Goal: Transaction & Acquisition: Register for event/course

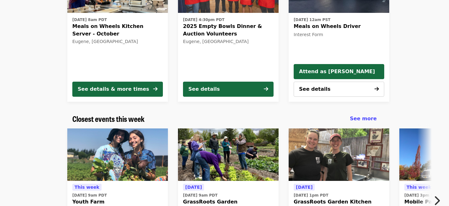
scroll to position [143, 0]
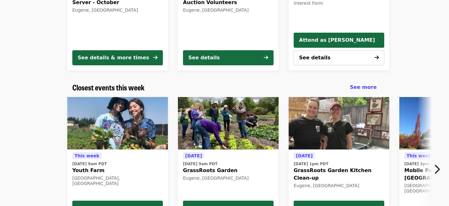
click at [437, 171] on icon "chevron-right icon" at bounding box center [437, 170] width 6 height 12
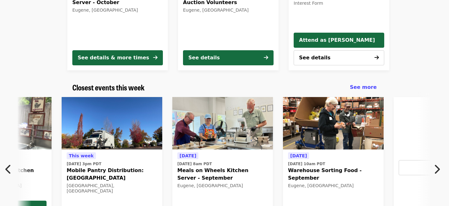
scroll to position [0, 339]
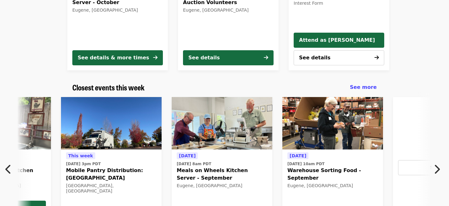
click at [341, 136] on img at bounding box center [333, 123] width 101 height 53
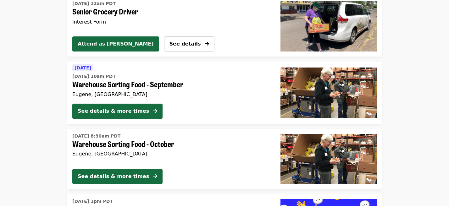
scroll to position [1536, 0]
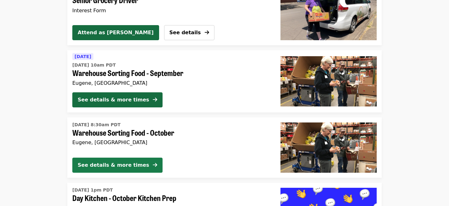
click at [123, 163] on div "See details & more times" at bounding box center [113, 166] width 71 height 8
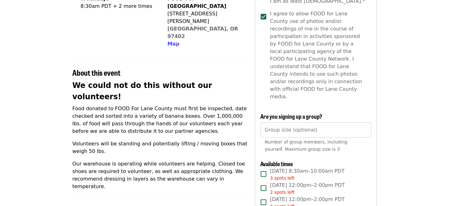
scroll to position [215, 0]
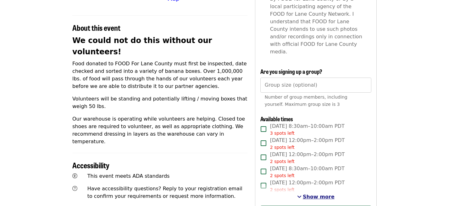
click at [327, 194] on span "Show more" at bounding box center [319, 197] width 32 height 6
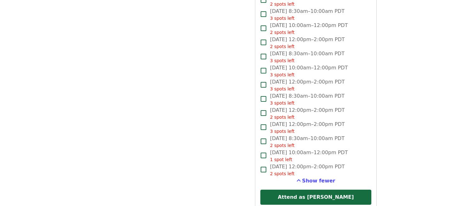
scroll to position [933, 0]
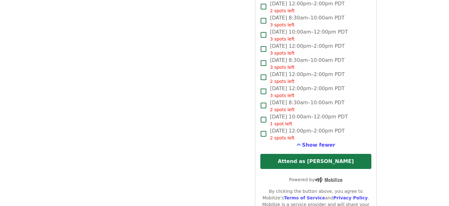
click at [339, 154] on button "Attend as [PERSON_NAME]" at bounding box center [316, 161] width 111 height 15
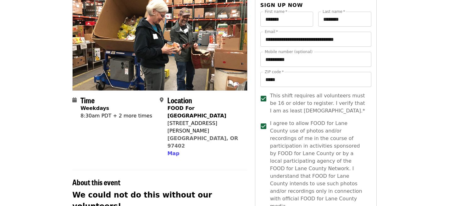
scroll to position [0, 0]
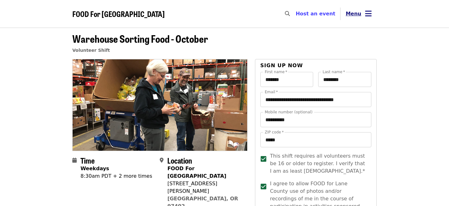
click at [358, 13] on span "Menu" at bounding box center [354, 14] width 16 height 6
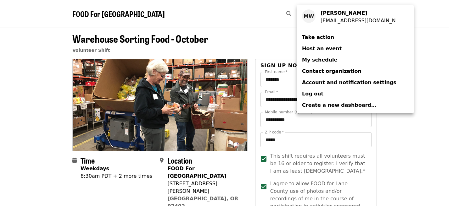
click at [326, 60] on span "My schedule" at bounding box center [319, 60] width 35 height 6
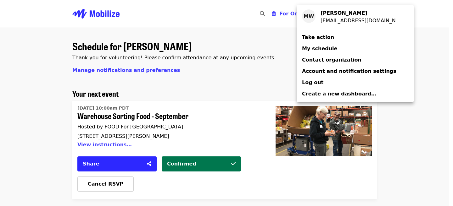
click at [439, 13] on div "Account menu" at bounding box center [226, 103] width 453 height 206
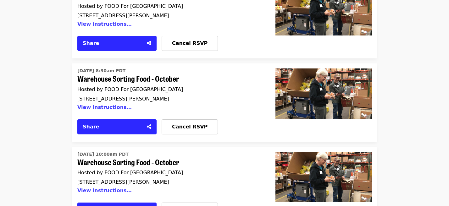
scroll to position [969, 0]
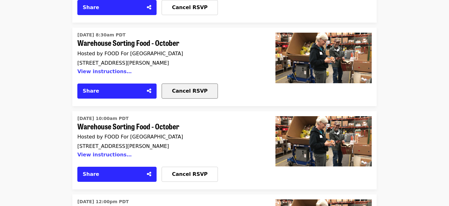
click at [187, 88] on span "Cancel RSVP" at bounding box center [190, 91] width 36 height 6
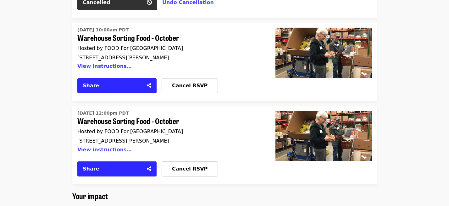
scroll to position [1040, 0]
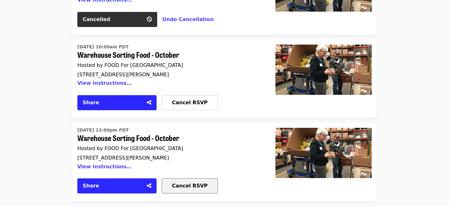
click at [197, 183] on span "Cancel RSVP" at bounding box center [190, 186] width 36 height 6
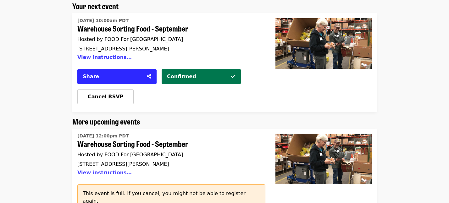
scroll to position [0, 0]
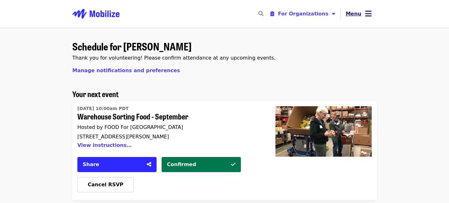
click at [364, 15] on button "Menu" at bounding box center [359, 13] width 36 height 15
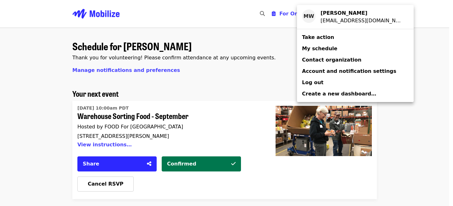
click at [269, 42] on div "Account menu" at bounding box center [226, 103] width 453 height 206
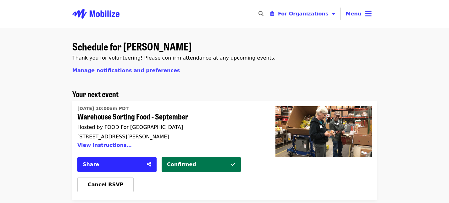
click at [219, 74] on div "Schedule for Michael Williams Thank you for volunteering! Please confirm attend…" at bounding box center [224, 63] width 305 height 54
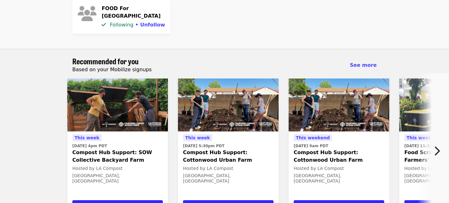
scroll to position [1363, 0]
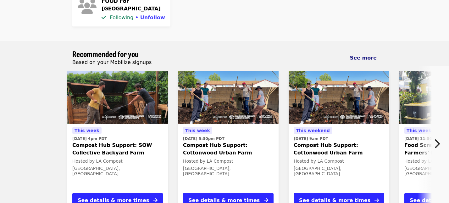
click at [371, 55] on span "See more" at bounding box center [363, 58] width 27 height 6
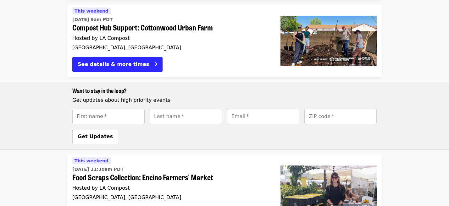
scroll to position [143, 0]
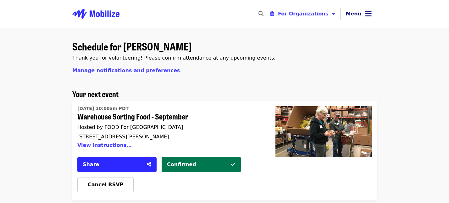
click at [368, 17] on icon "bars icon" at bounding box center [368, 13] width 7 height 9
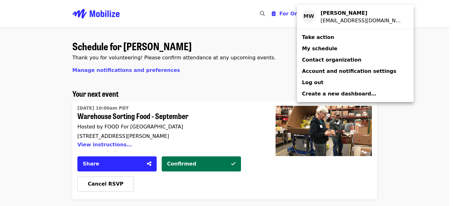
click at [317, 49] on span "My schedule" at bounding box center [319, 49] width 35 height 6
click at [440, 76] on div "Account menu" at bounding box center [226, 103] width 453 height 206
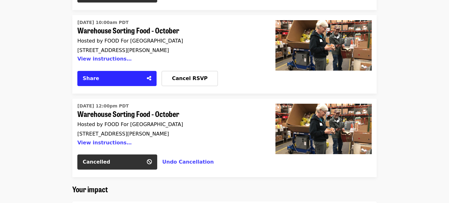
scroll to position [921, 0]
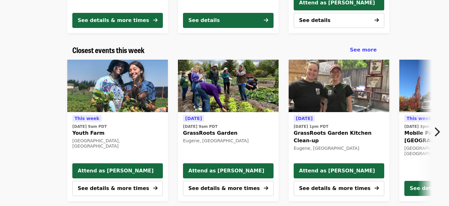
scroll to position [215, 0]
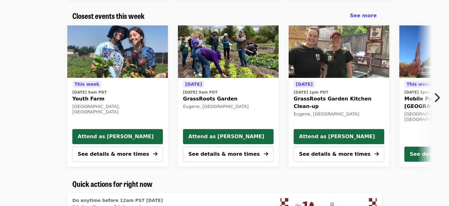
click at [441, 99] on button "Next item" at bounding box center [439, 98] width 21 height 18
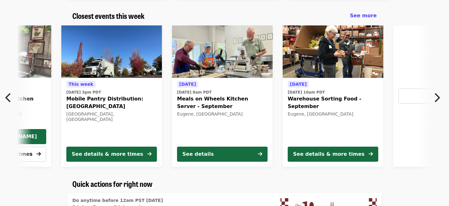
scroll to position [0, 339]
click at [339, 63] on img at bounding box center [333, 51] width 101 height 53
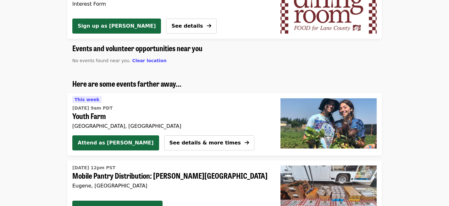
scroll to position [287, 0]
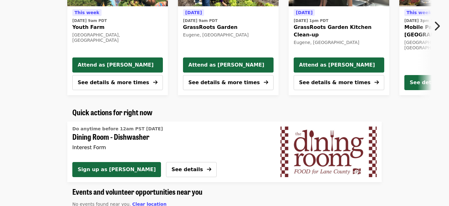
click at [439, 28] on icon "chevron-right icon" at bounding box center [437, 26] width 6 height 12
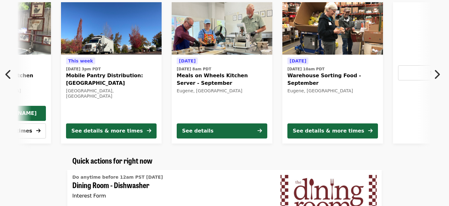
scroll to position [215, 0]
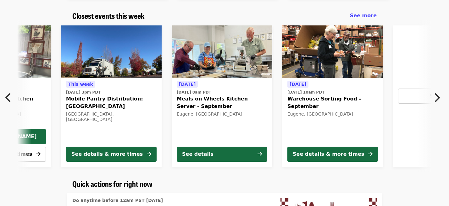
click at [436, 98] on icon "chevron-right icon" at bounding box center [437, 98] width 6 height 12
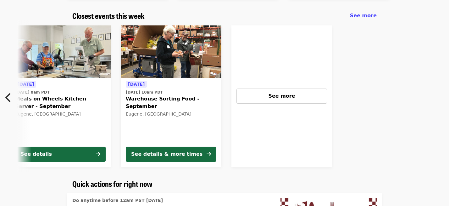
scroll to position [0, 501]
click at [366, 18] on span "See more" at bounding box center [363, 16] width 27 height 6
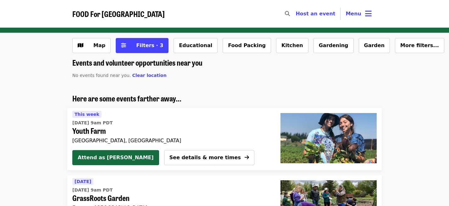
click at [290, 13] on icon "search icon" at bounding box center [287, 14] width 5 height 6
type input "**********"
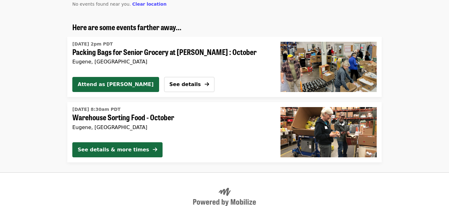
scroll to position [72, 0]
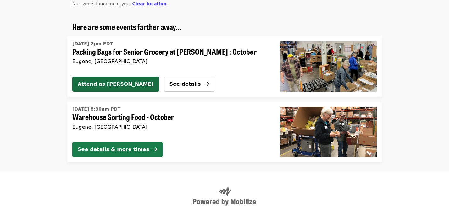
click at [119, 150] on div "See details & more times" at bounding box center [113, 150] width 71 height 8
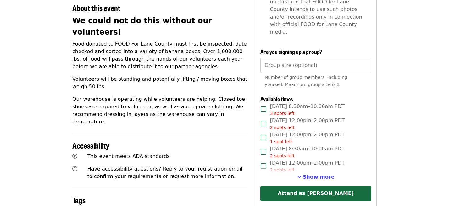
scroll to position [251, 0]
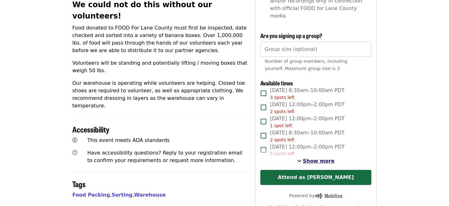
click at [322, 158] on span "Show more" at bounding box center [319, 161] width 32 height 6
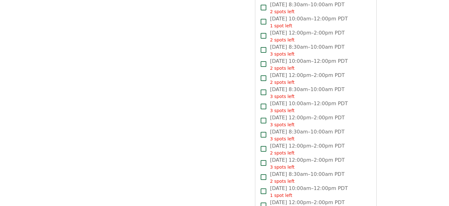
scroll to position [1004, 0]
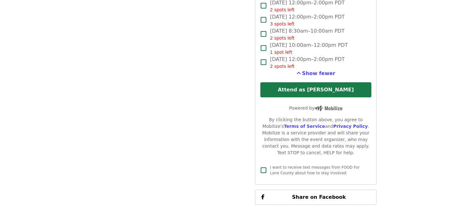
click at [309, 82] on button "Attend as [PERSON_NAME]" at bounding box center [316, 89] width 111 height 15
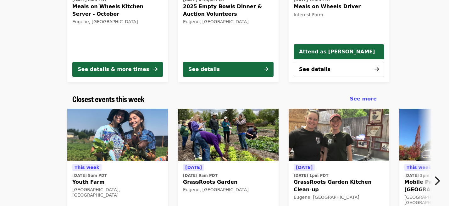
scroll to position [179, 0]
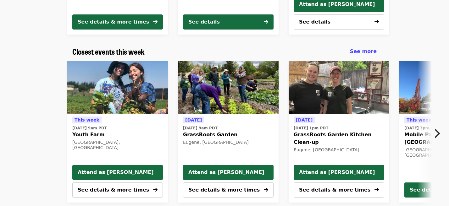
click at [438, 135] on icon "chevron-right icon" at bounding box center [437, 134] width 6 height 12
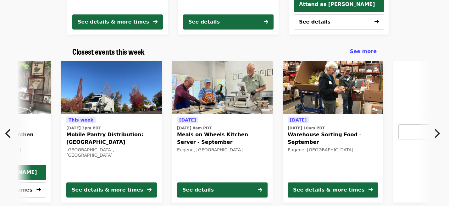
scroll to position [0, 339]
click at [440, 136] on icon "chevron-right icon" at bounding box center [437, 134] width 6 height 12
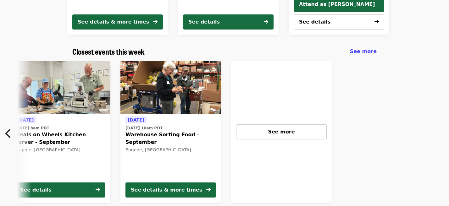
scroll to position [0, 501]
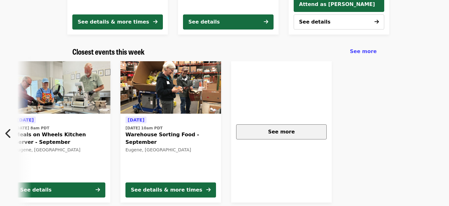
click at [305, 132] on div "See more" at bounding box center [282, 132] width 80 height 8
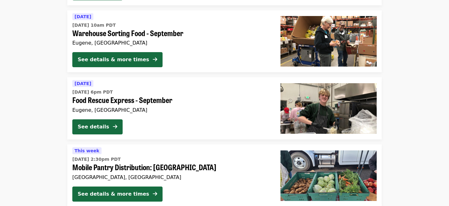
scroll to position [502, 0]
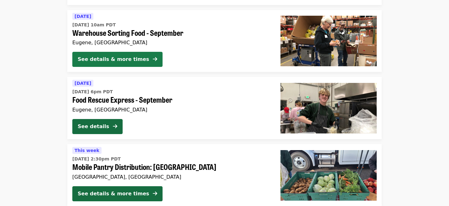
click at [137, 61] on div "See details & more times" at bounding box center [113, 60] width 71 height 8
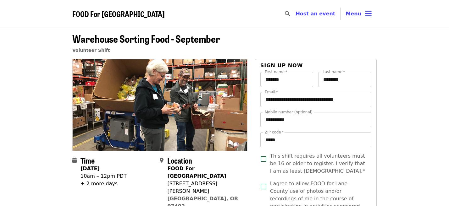
click at [291, 12] on div "​" at bounding box center [286, 13] width 10 height 15
type input "**********"
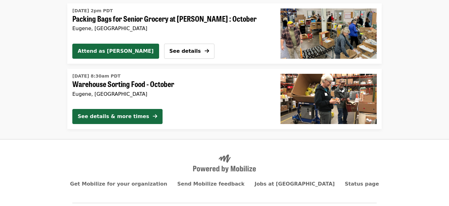
scroll to position [108, 0]
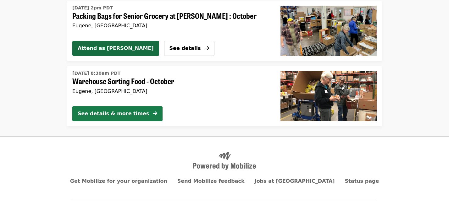
click at [101, 117] on div "See details & more times" at bounding box center [113, 114] width 71 height 8
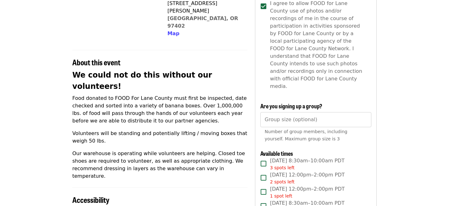
scroll to position [215, 0]
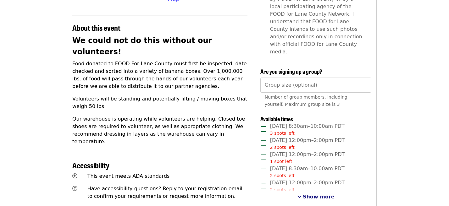
click at [315, 194] on span "Show more" at bounding box center [319, 197] width 32 height 6
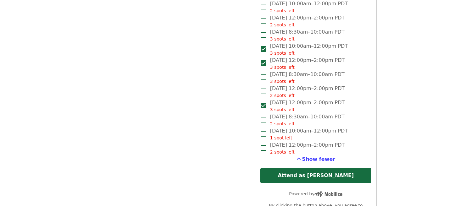
scroll to position [933, 0]
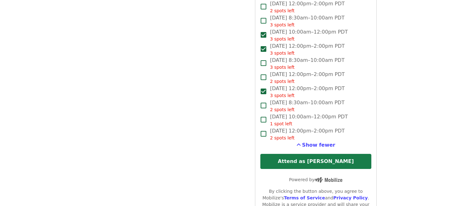
click at [322, 154] on button "Attend as [PERSON_NAME]" at bounding box center [316, 161] width 111 height 15
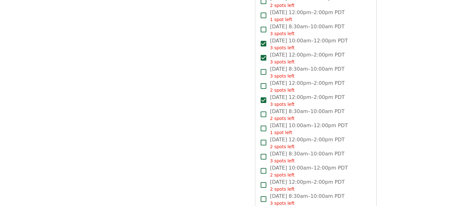
scroll to position [753, 0]
